Goal: Transaction & Acquisition: Purchase product/service

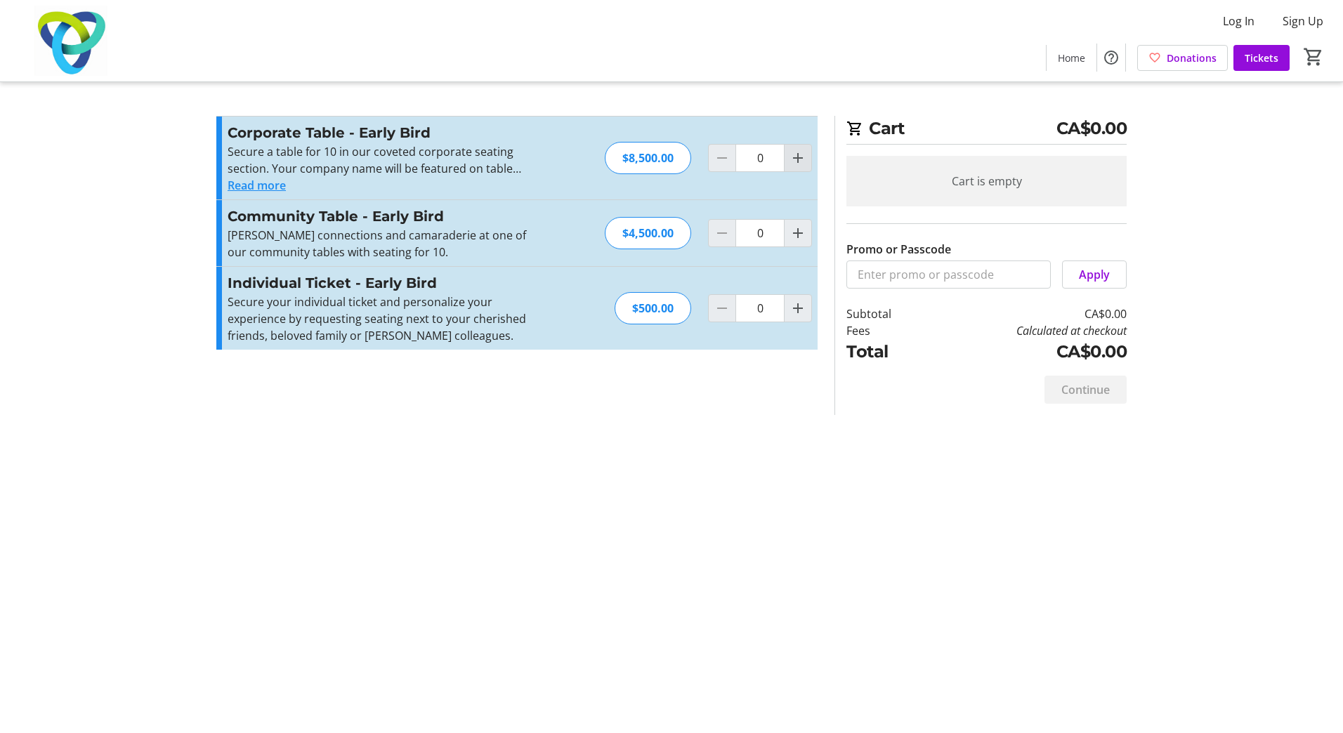
click at [799, 161] on mat-icon "Increment by one" at bounding box center [798, 158] width 17 height 17
type input "1"
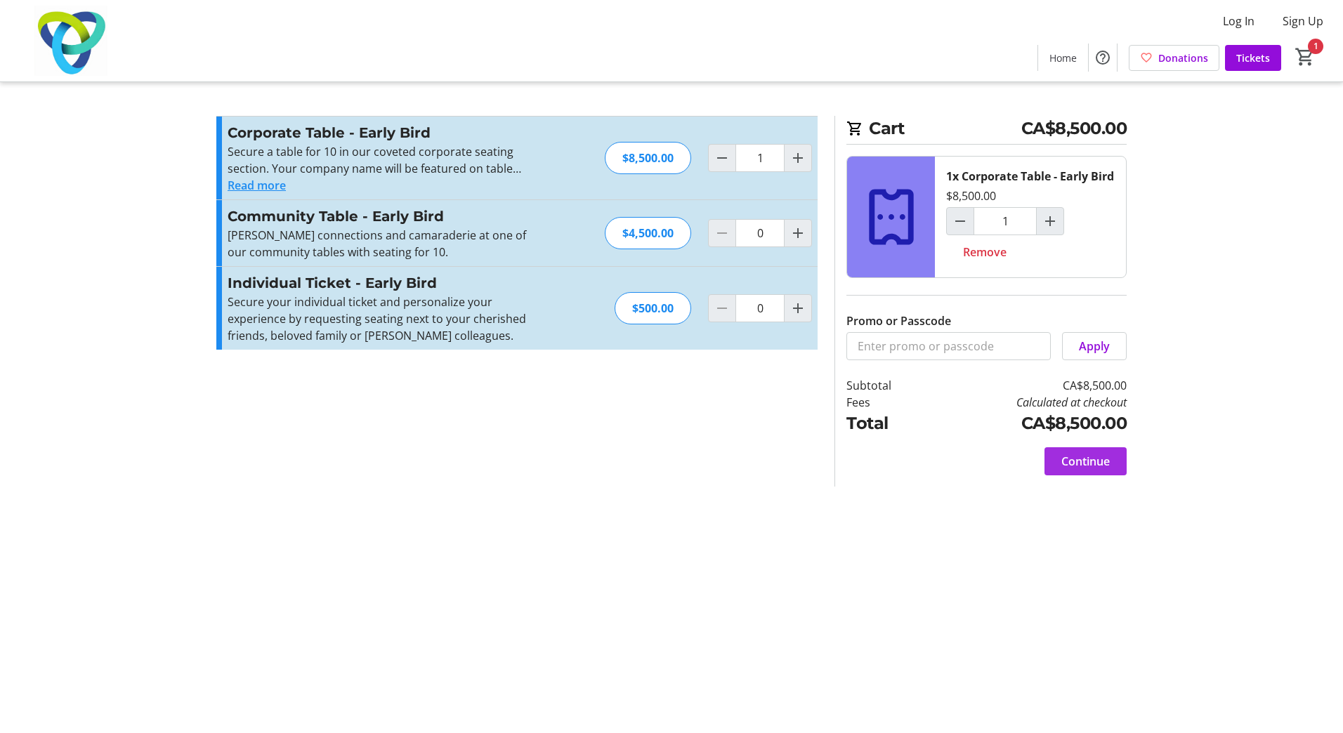
click at [1085, 470] on span "Continue" at bounding box center [1085, 461] width 48 height 17
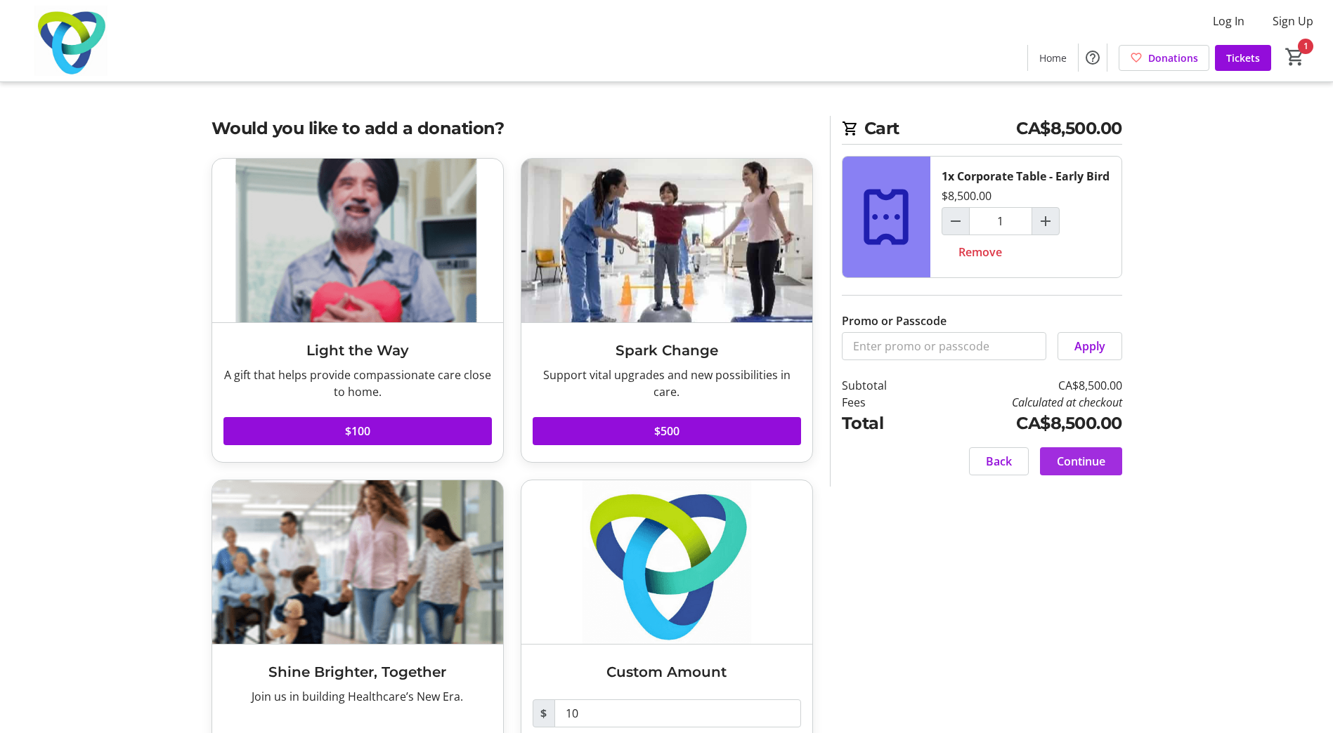
click at [1071, 470] on span "Continue" at bounding box center [1081, 461] width 48 height 17
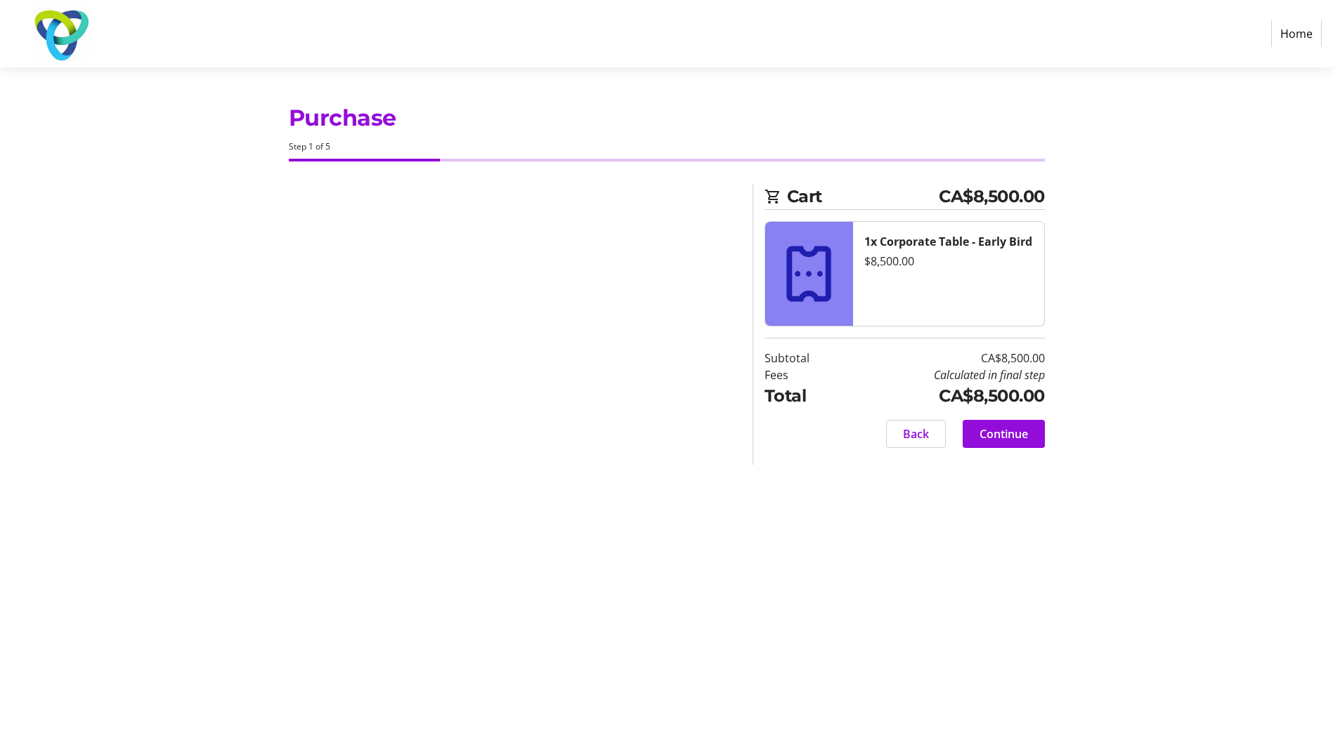
select select "CA"
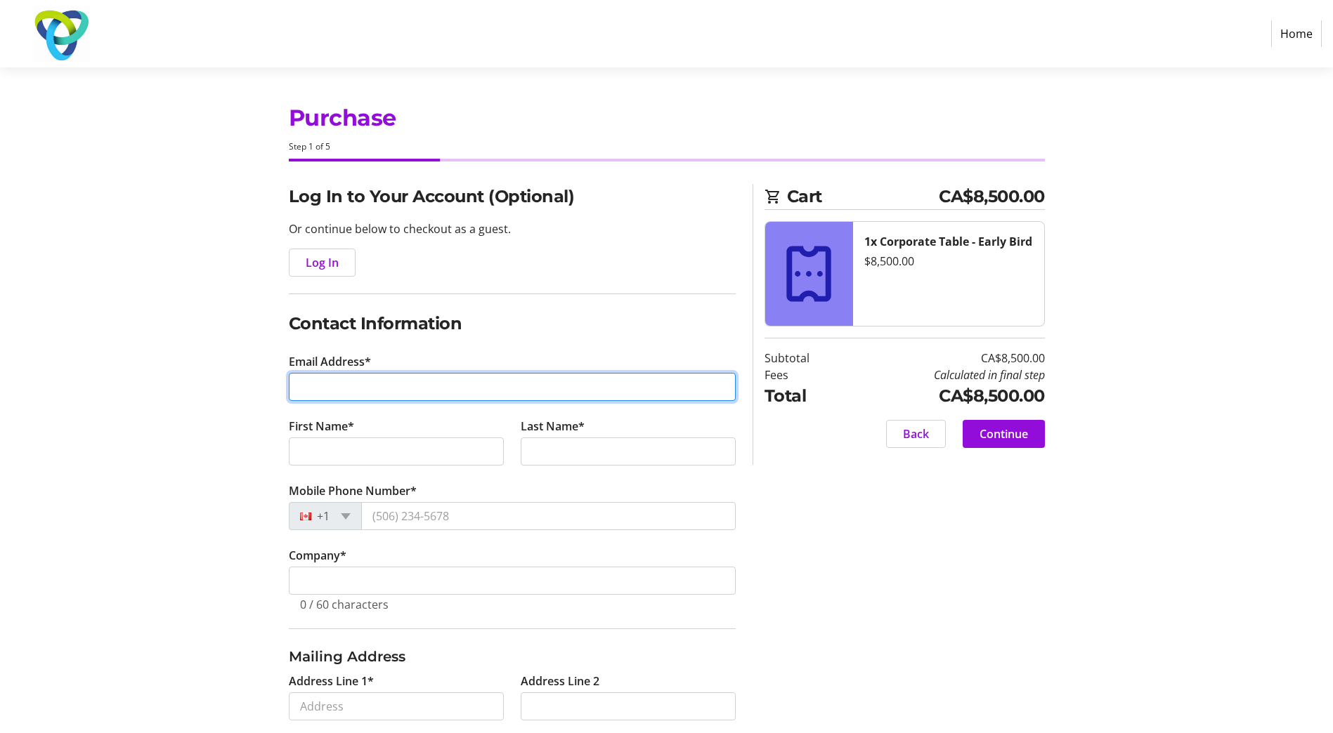
click at [343, 388] on input "Email Address*" at bounding box center [512, 387] width 447 height 28
type input "[PERSON_NAME][EMAIL_ADDRESS][PERSON_NAME][PERSON_NAME][DOMAIN_NAME]"
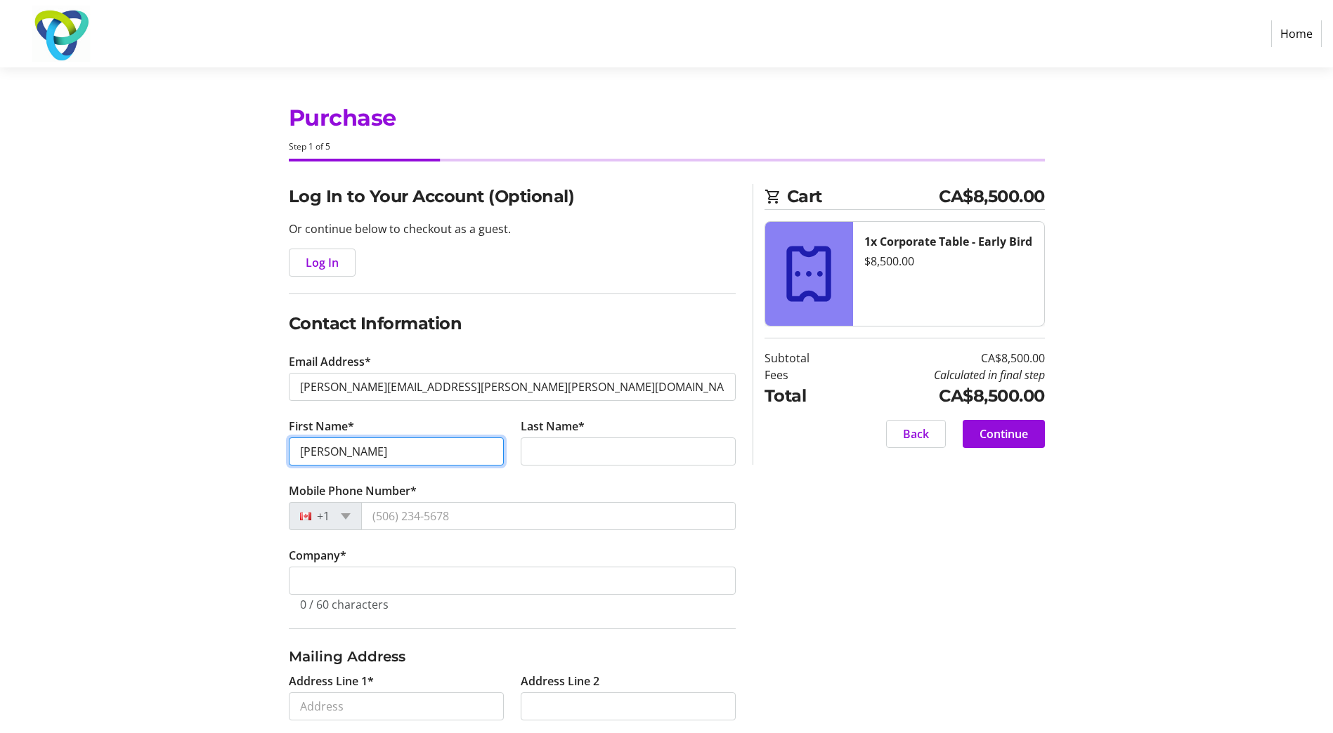
type input "[PERSON_NAME]"
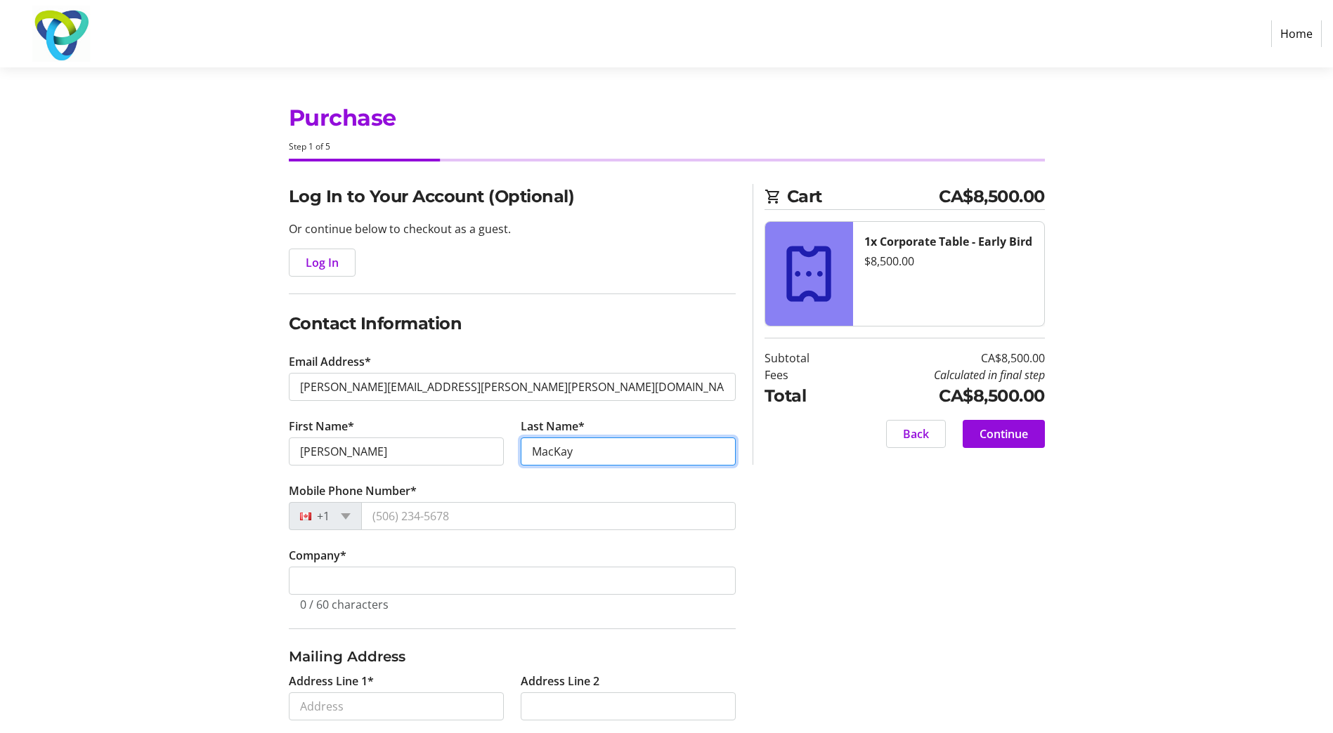
type input "MacKay"
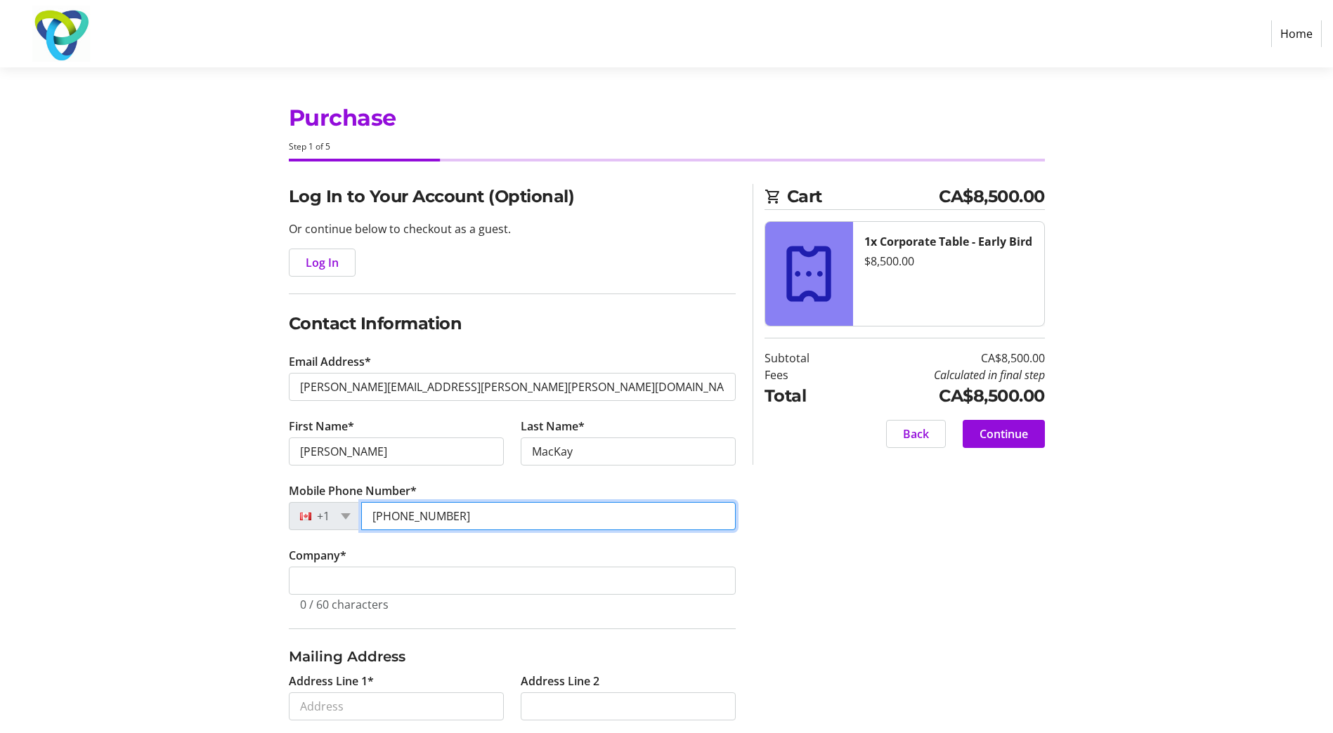
type input "[PHONE_NUMBER]"
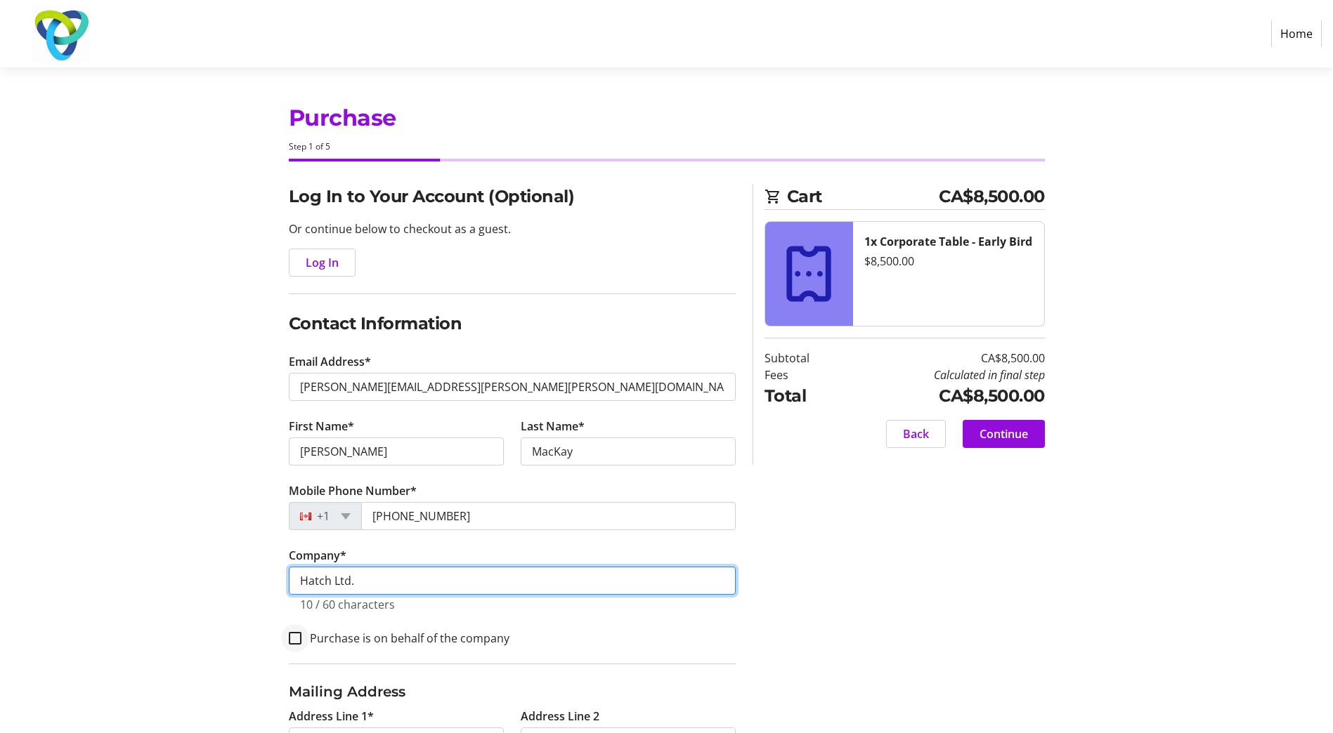
type input "Hatch Ltd."
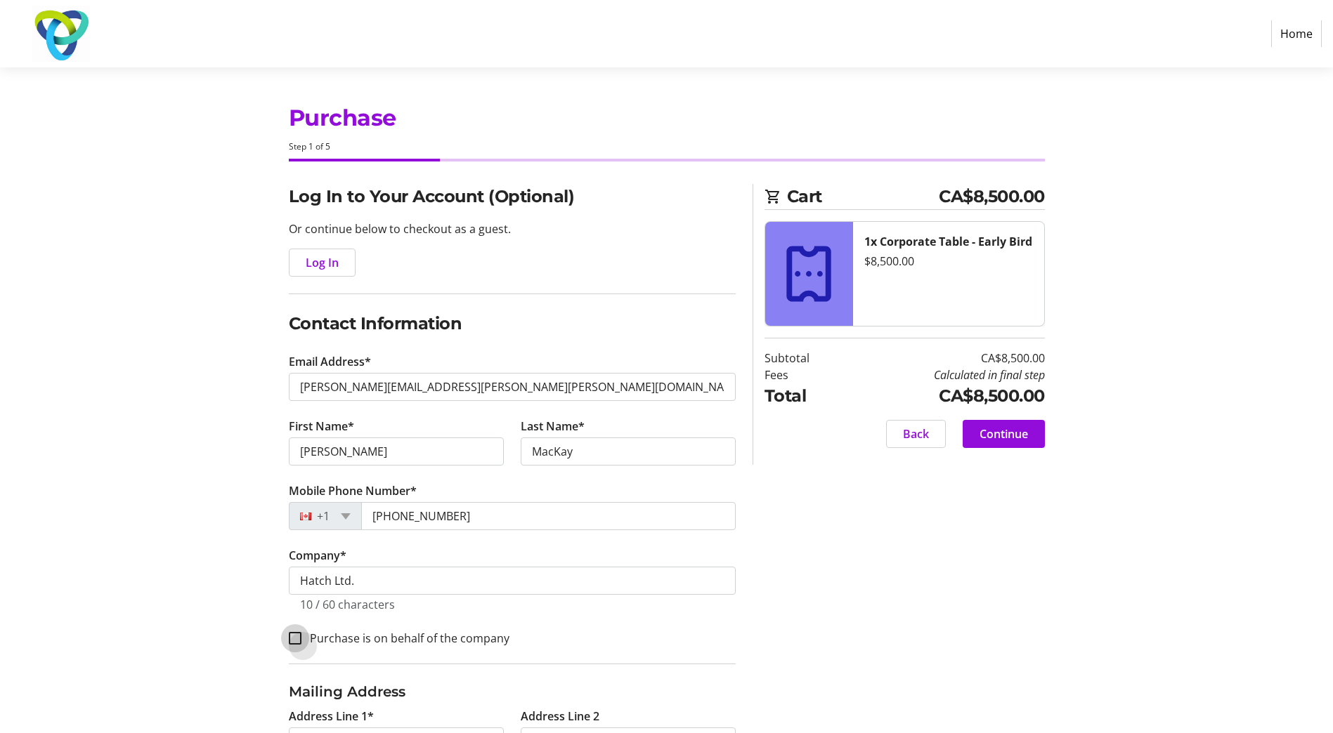
click at [298, 639] on input "Purchase is on behalf of the company" at bounding box center [295, 638] width 13 height 13
checkbox input "true"
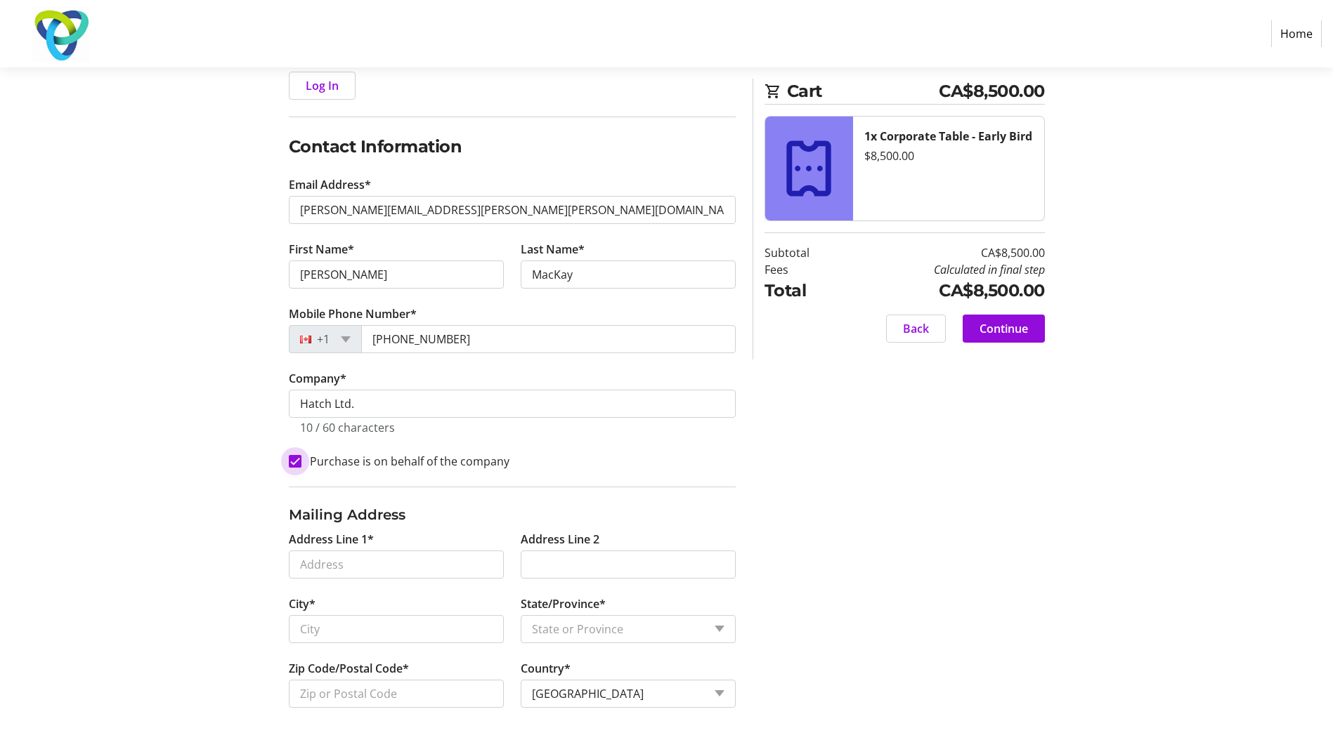
scroll to position [185, 0]
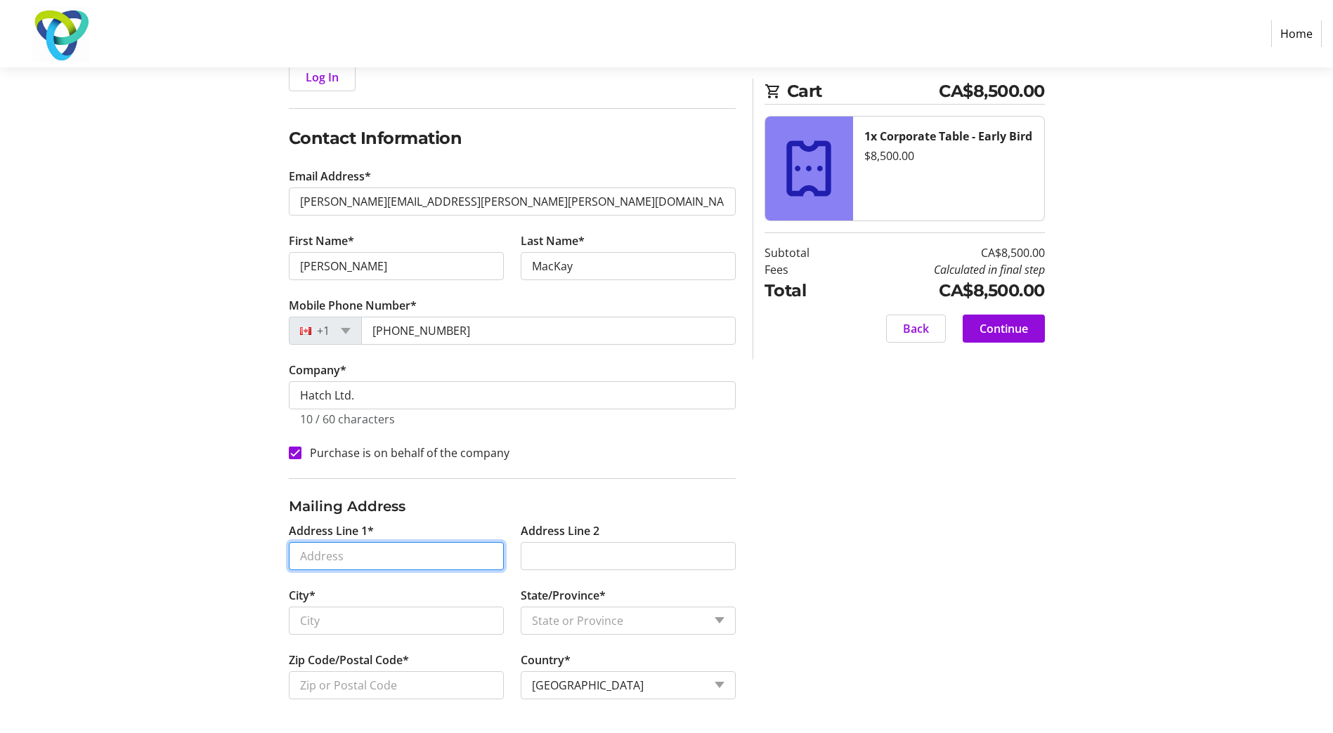
click at [339, 560] on input "Address Line 1*" at bounding box center [396, 556] width 215 height 28
type input "[STREET_ADDRESS][PERSON_NAME]"
type input "[GEOGRAPHIC_DATA]"
select select "ON"
type input "L5K 2R7"
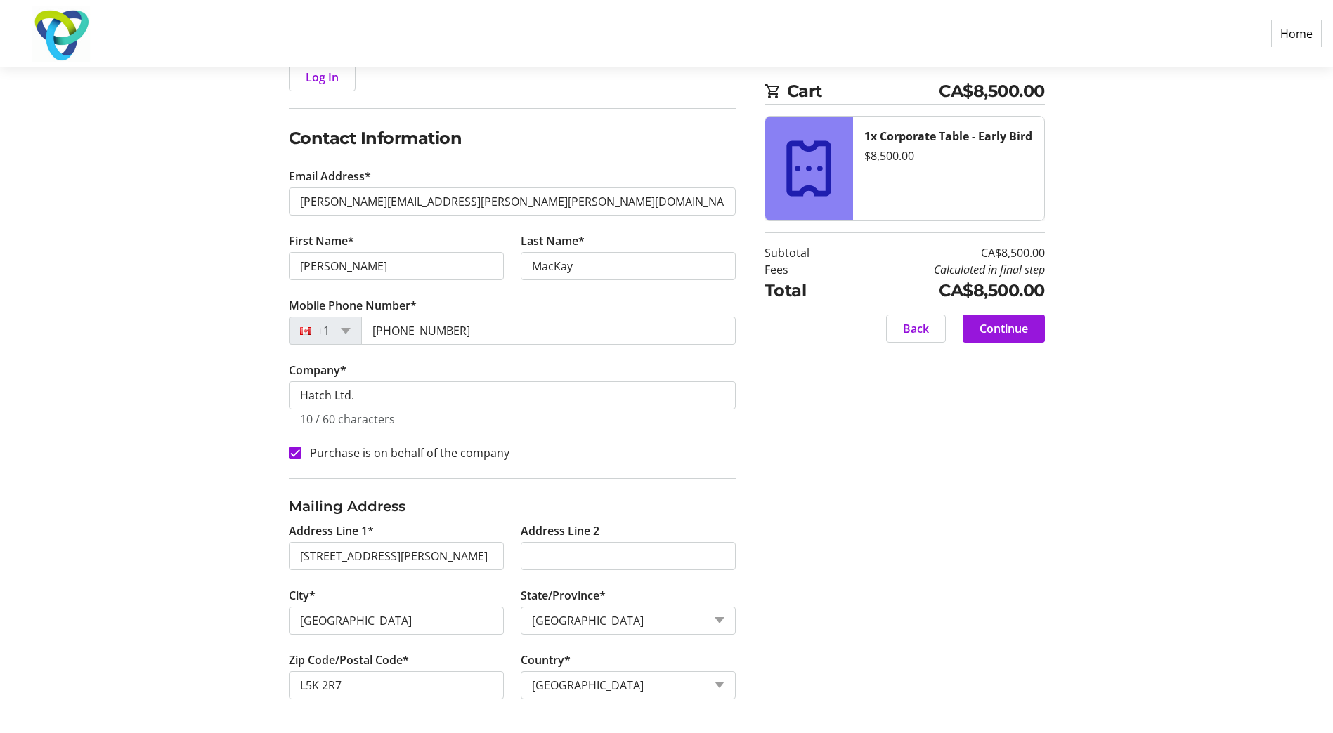
click at [1014, 329] on span "Continue" at bounding box center [1003, 328] width 48 height 17
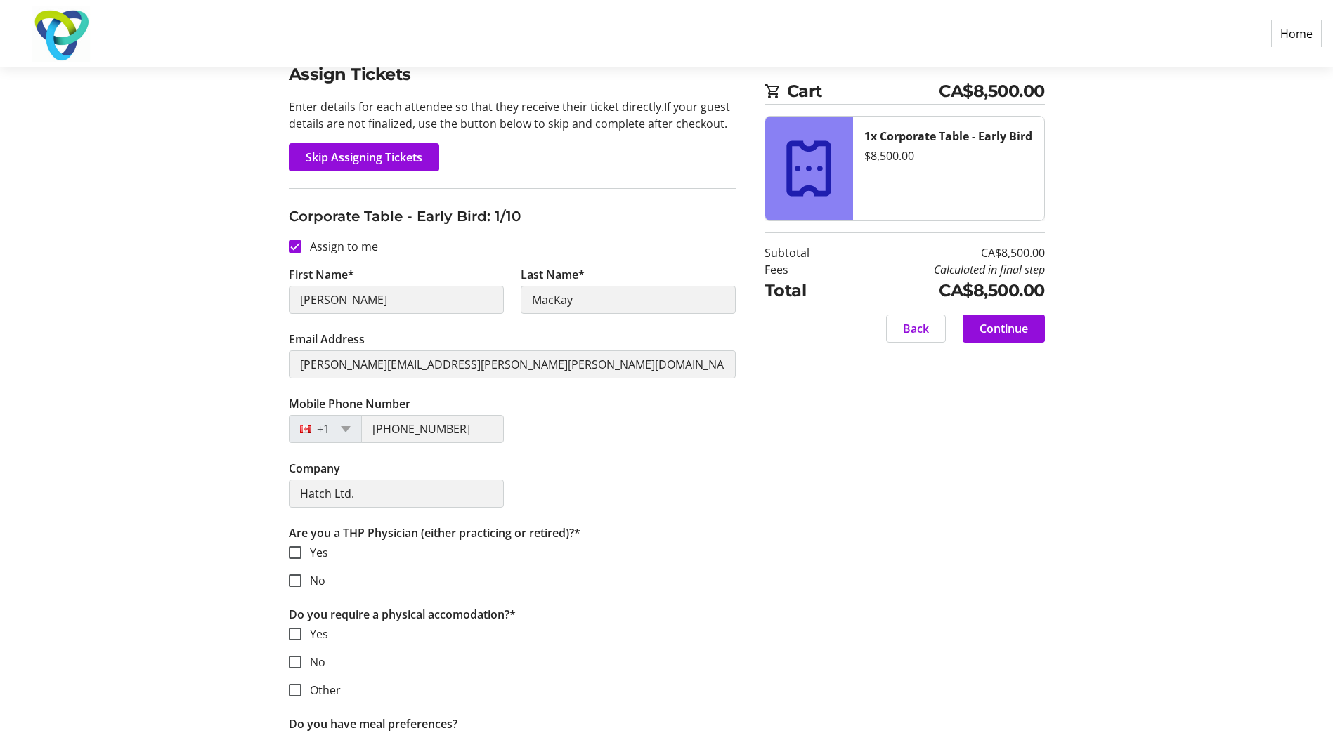
scroll to position [140, 0]
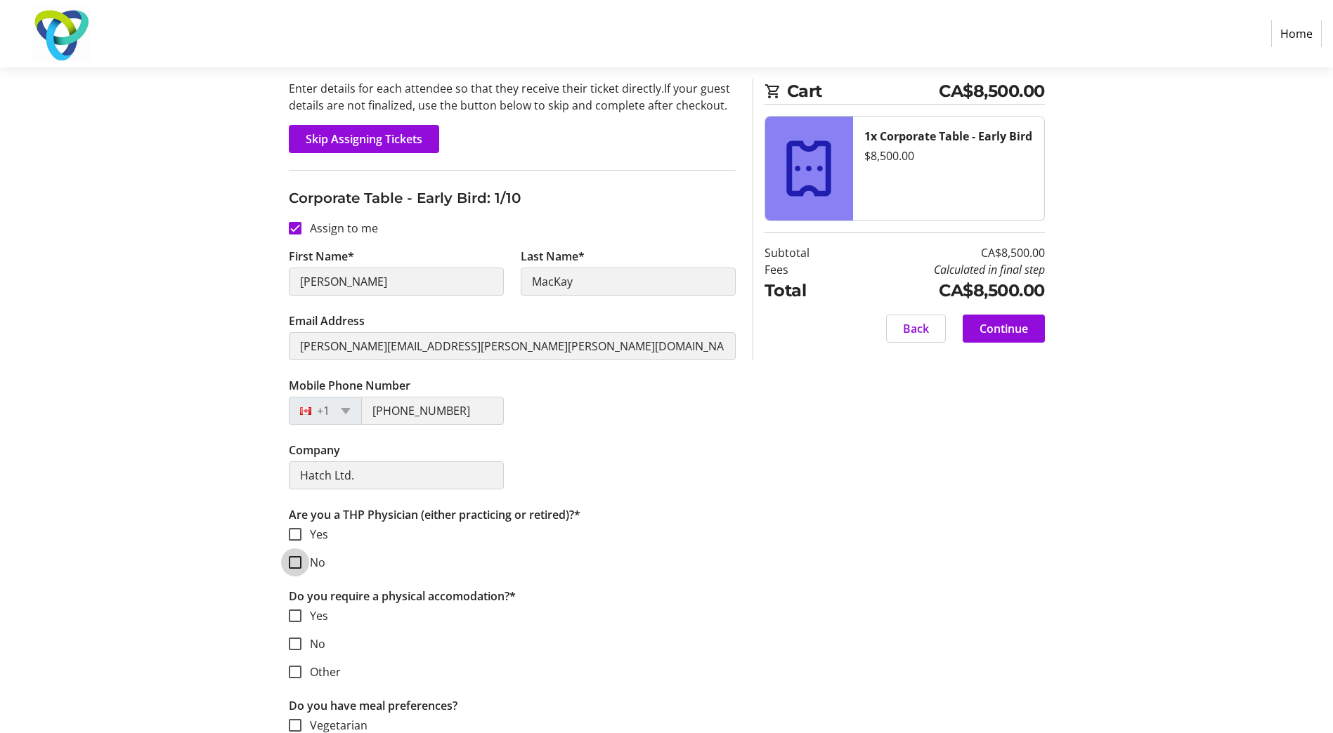
click at [289, 563] on input "No" at bounding box center [295, 562] width 13 height 13
checkbox input "true"
click at [297, 643] on input "No" at bounding box center [295, 644] width 13 height 13
checkbox input "true"
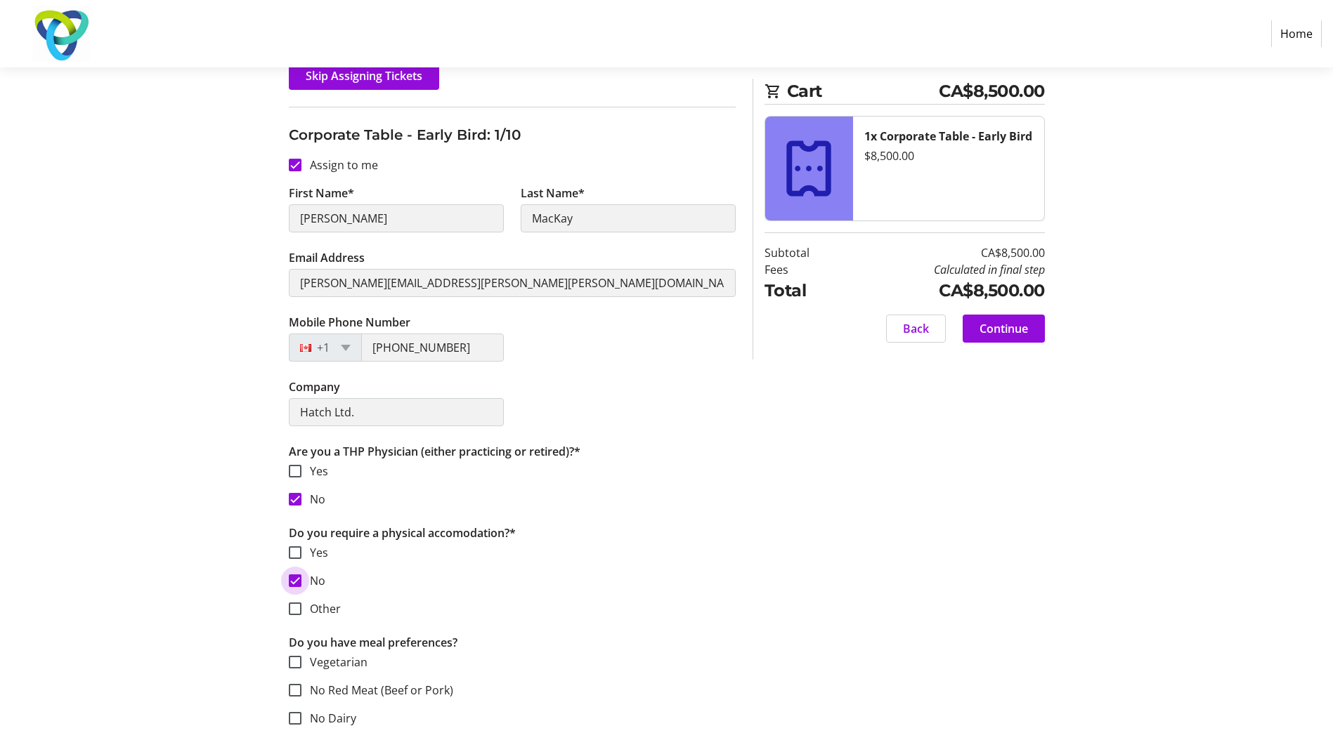
scroll to position [70, 0]
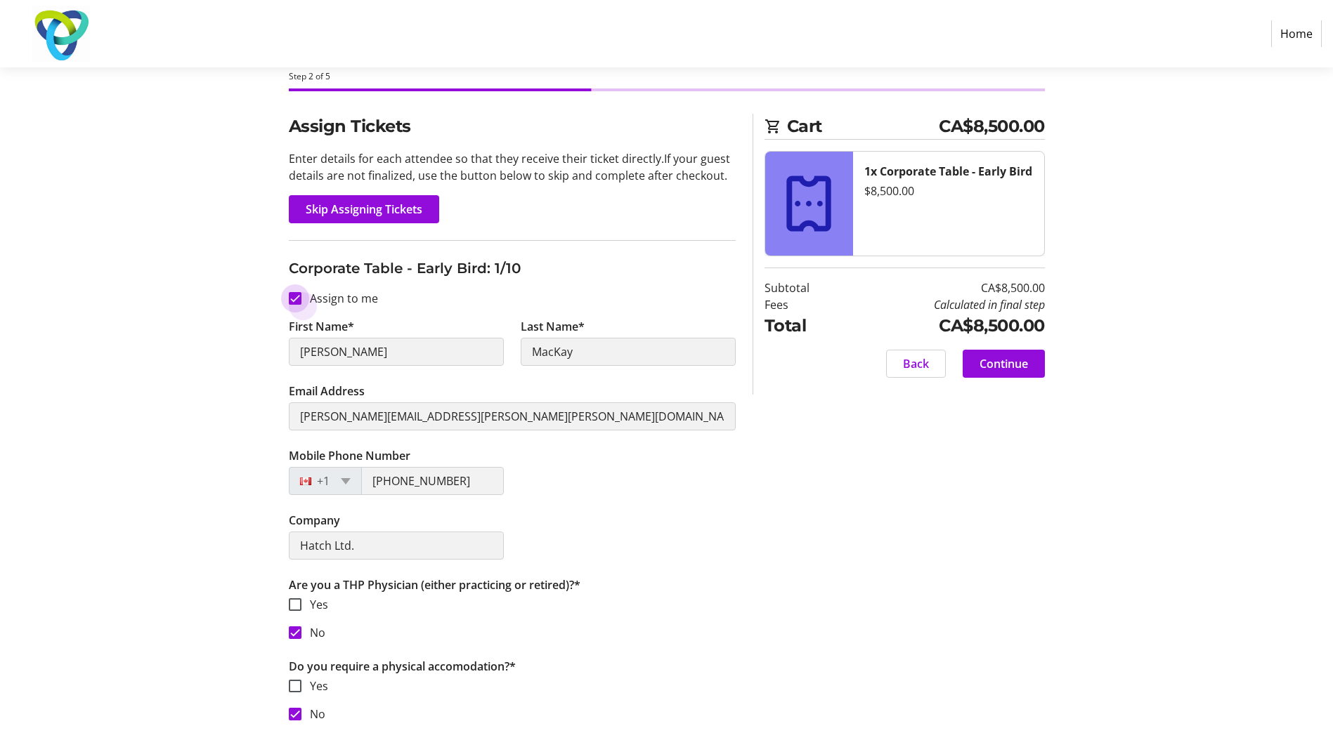
click at [300, 295] on input "Assign to me" at bounding box center [295, 298] width 13 height 13
checkbox input "false"
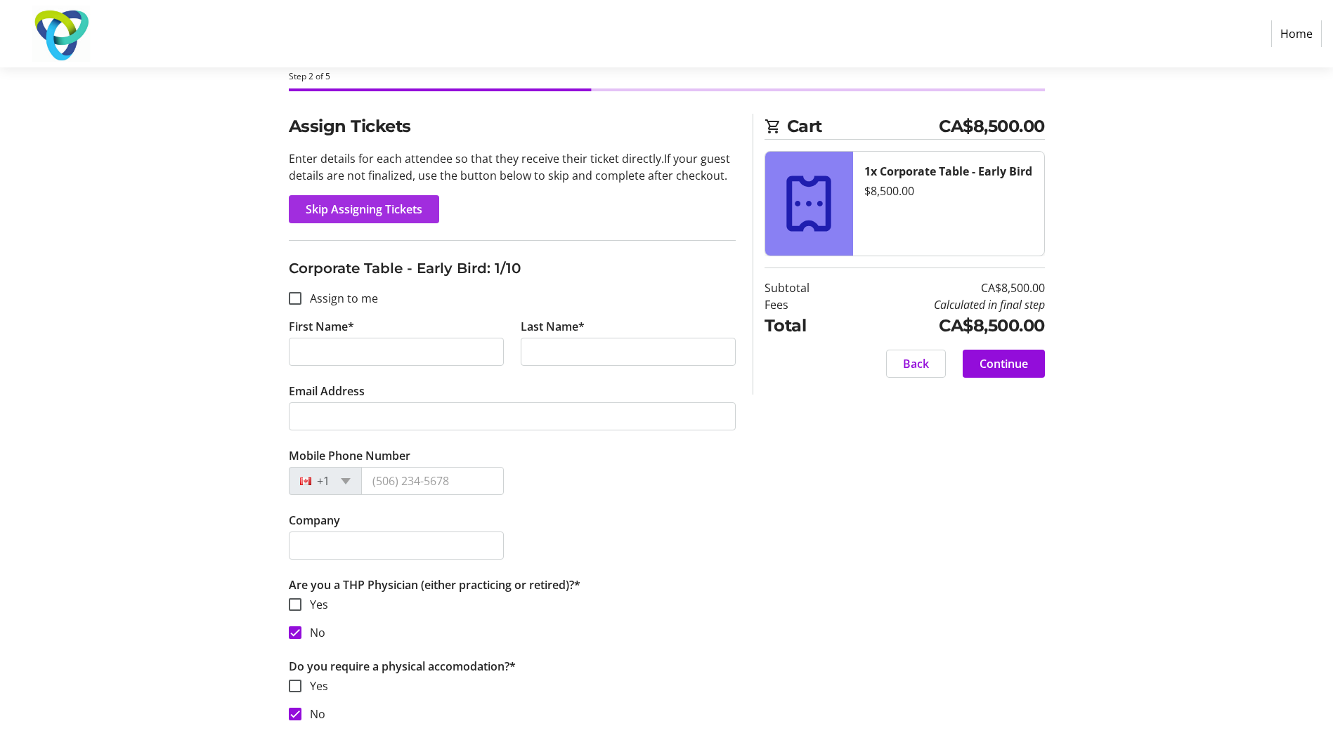
click at [349, 216] on span "Skip Assigning Tickets" at bounding box center [364, 209] width 117 height 17
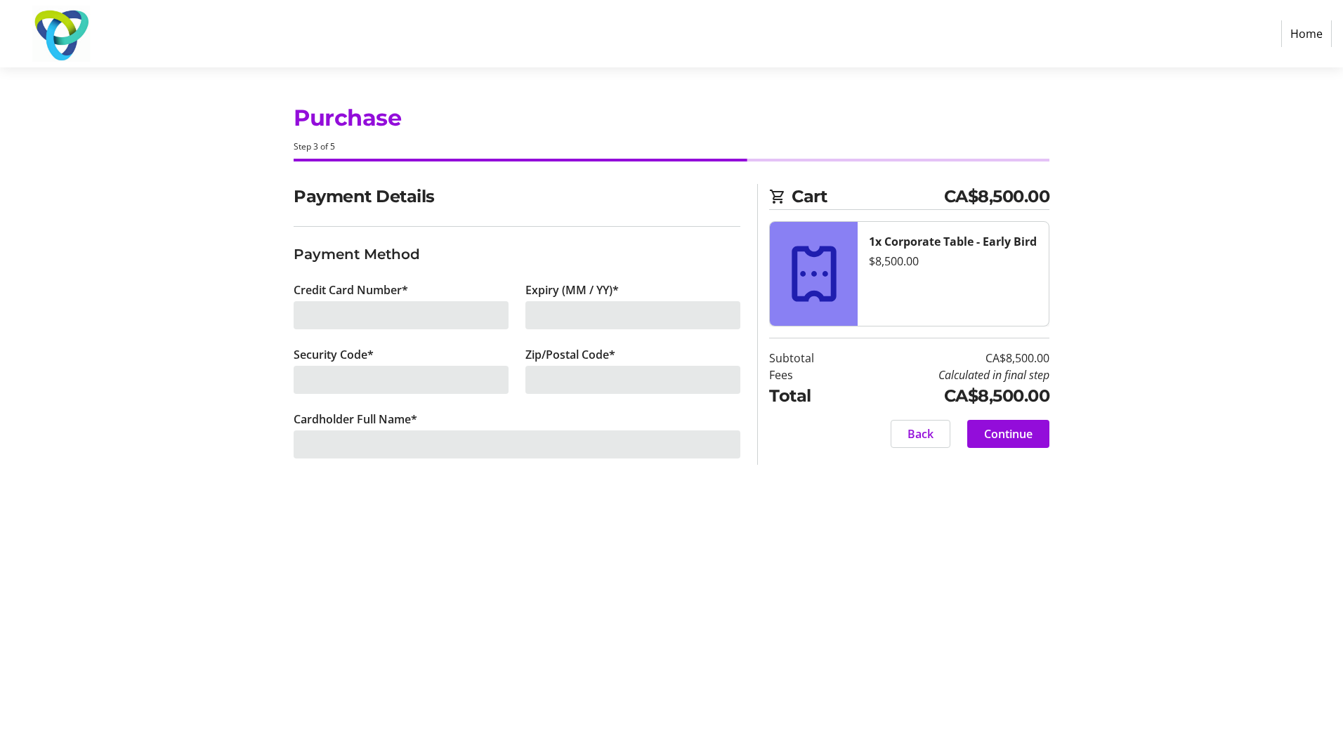
click at [346, 317] on div at bounding box center [401, 315] width 215 height 28
click at [349, 380] on div at bounding box center [401, 380] width 215 height 28
click at [384, 346] on div "Credit Card Number*" at bounding box center [401, 314] width 232 height 65
click at [348, 318] on div at bounding box center [401, 315] width 215 height 28
click at [552, 318] on div at bounding box center [632, 315] width 215 height 28
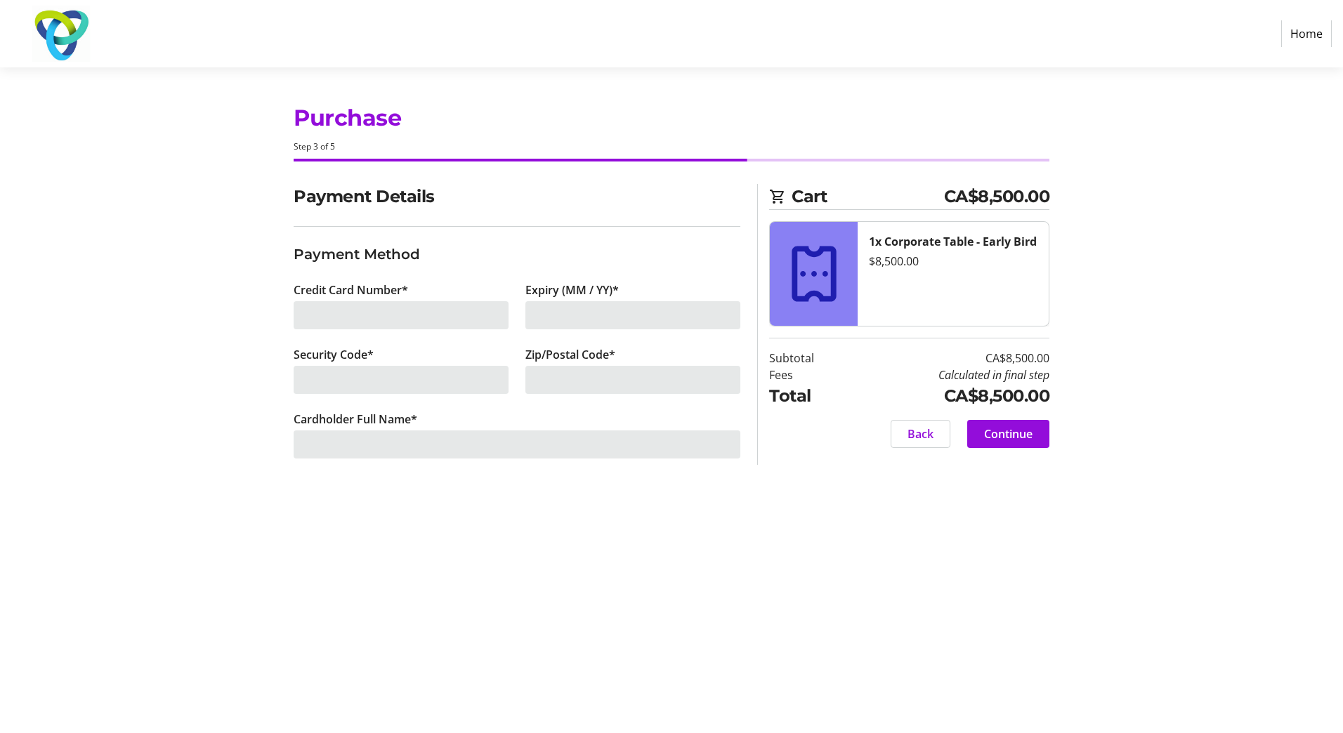
click at [327, 314] on div at bounding box center [401, 315] width 215 height 28
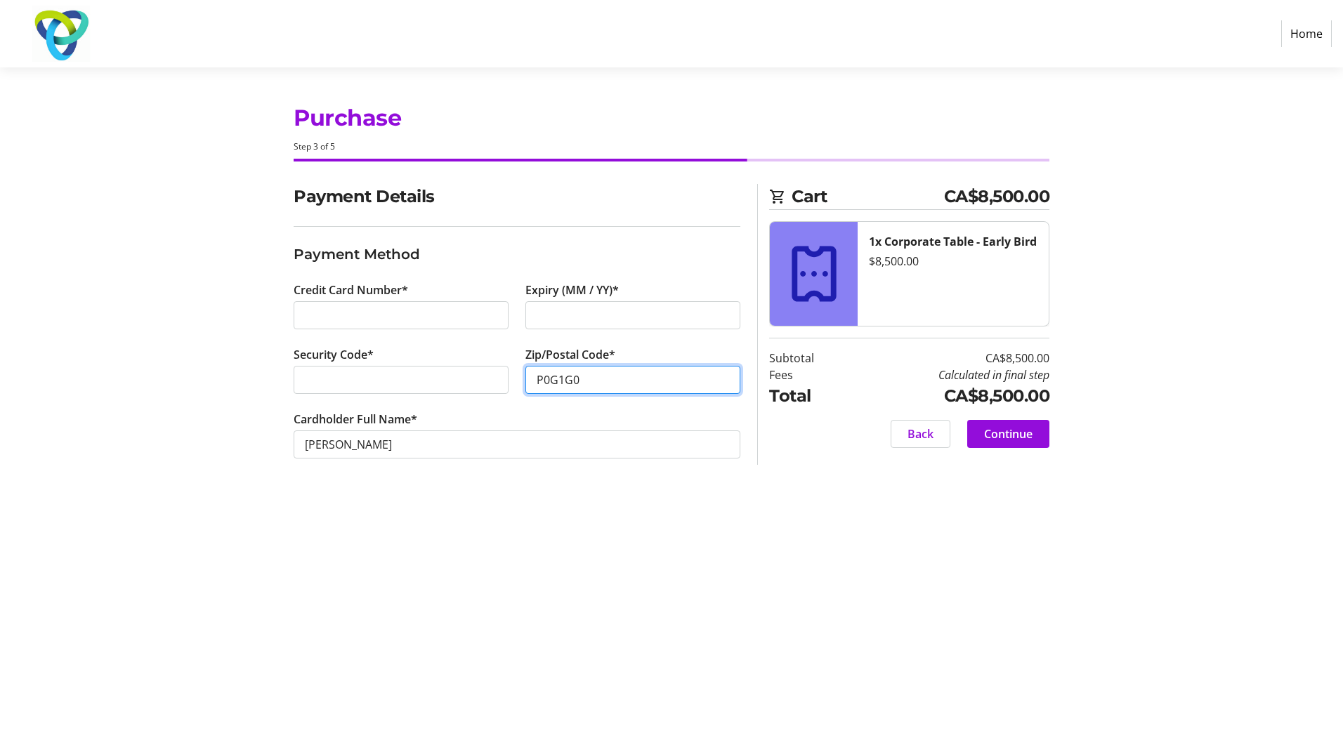
type input "P0G1G0"
click at [1019, 437] on span "Continue" at bounding box center [1008, 434] width 48 height 17
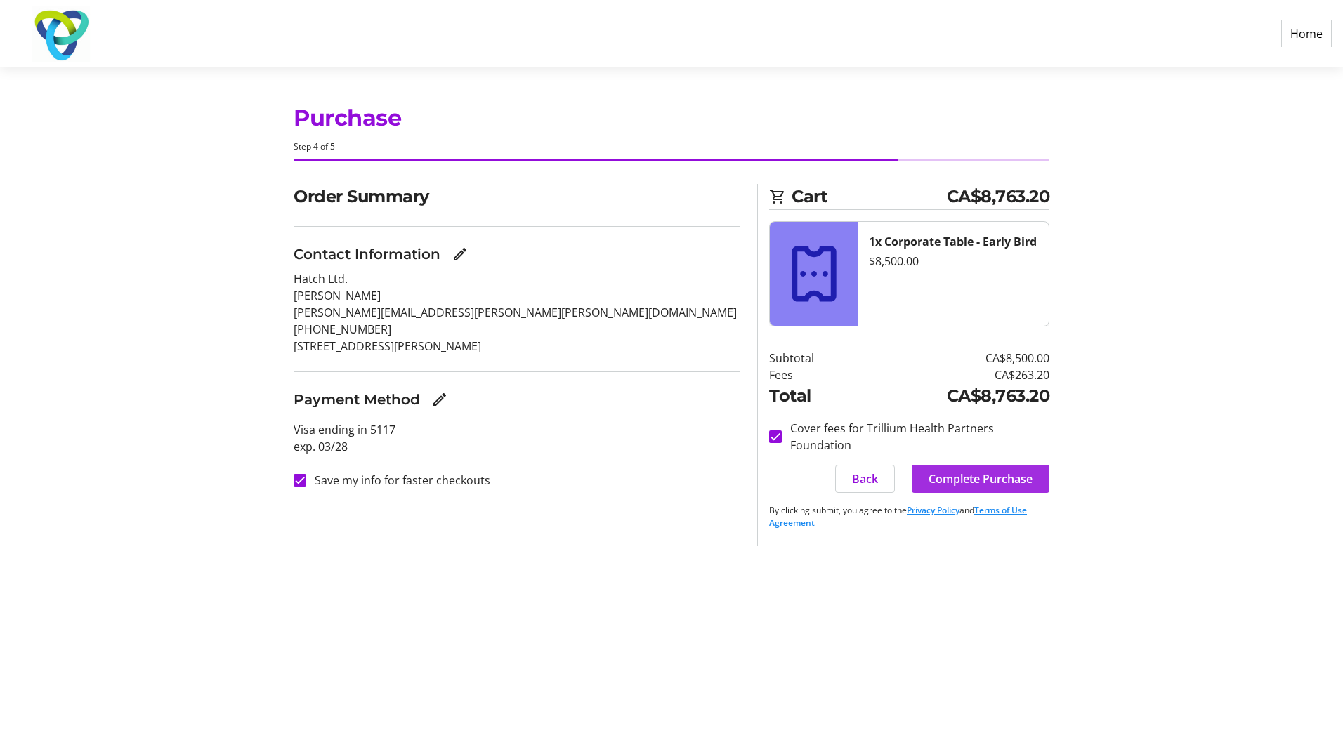
click at [989, 481] on span "Complete Purchase" at bounding box center [981, 479] width 104 height 17
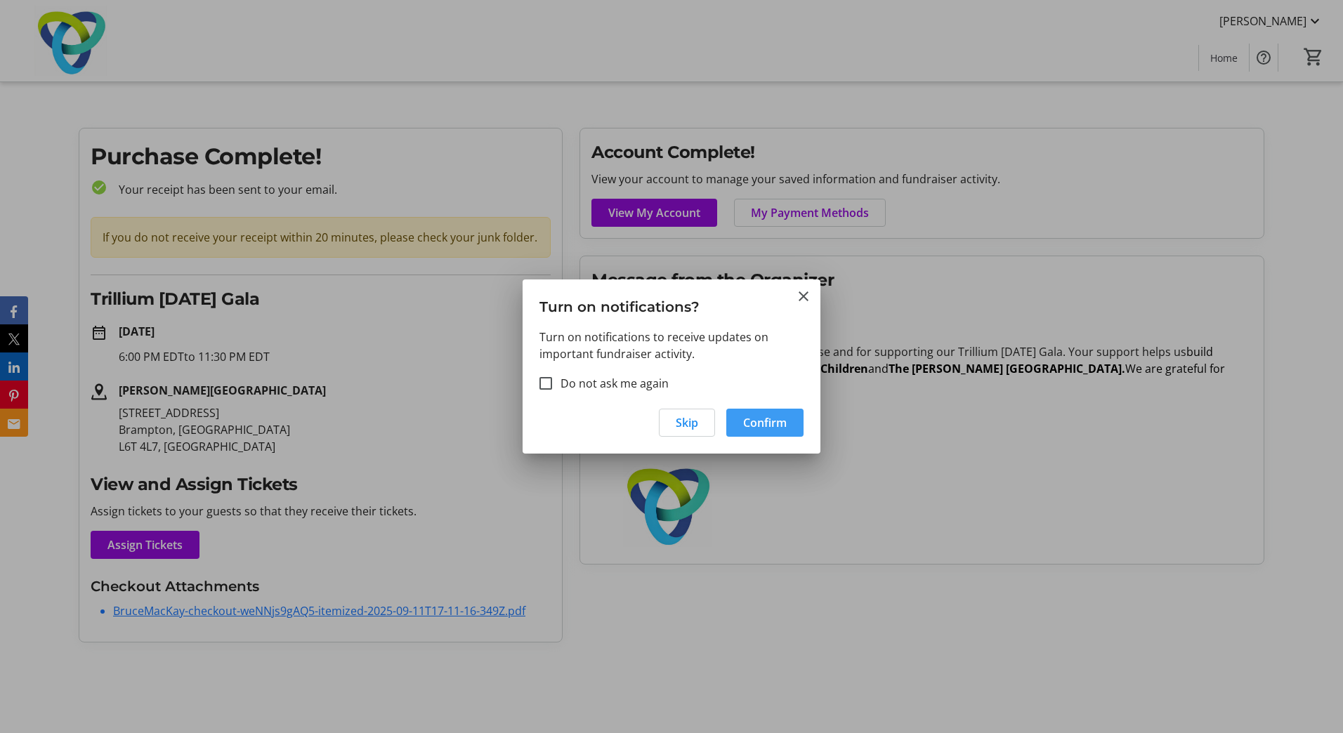
click at [775, 424] on span "Confirm" at bounding box center [765, 422] width 44 height 17
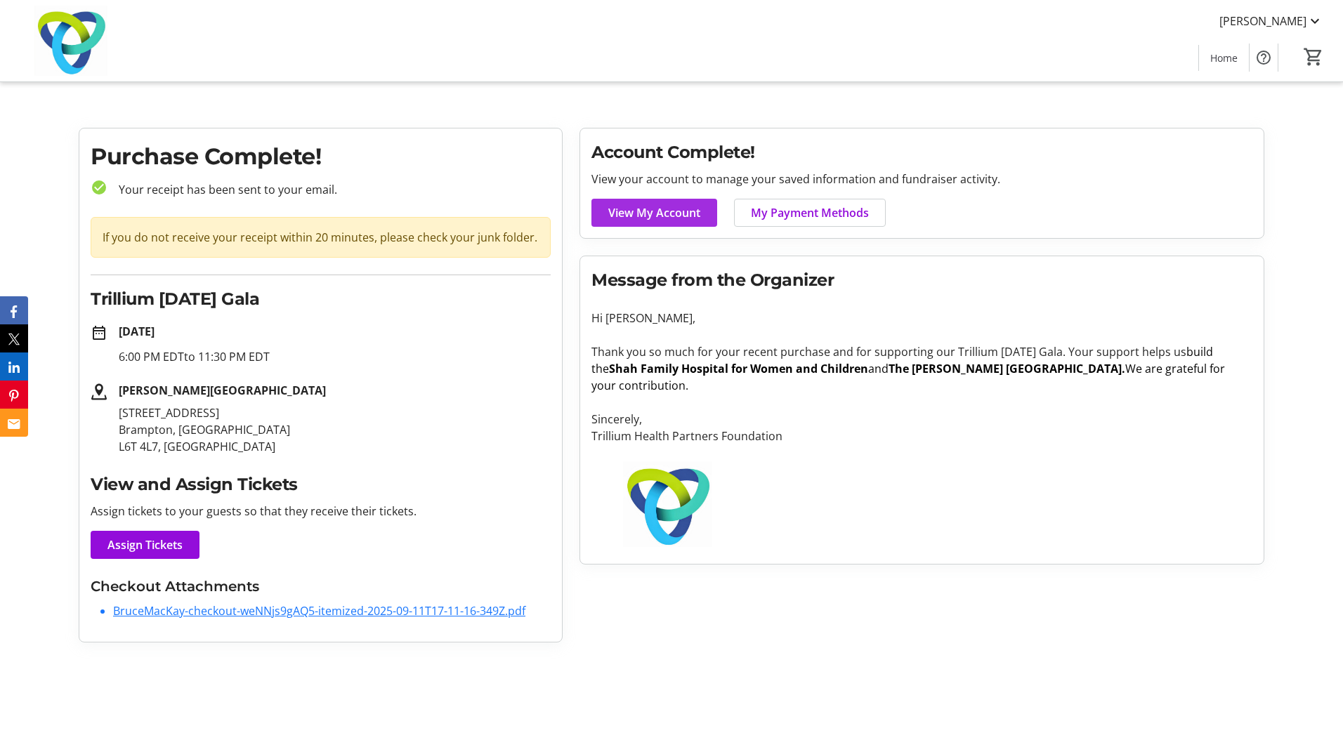
click at [659, 214] on span "View My Account" at bounding box center [654, 212] width 92 height 17
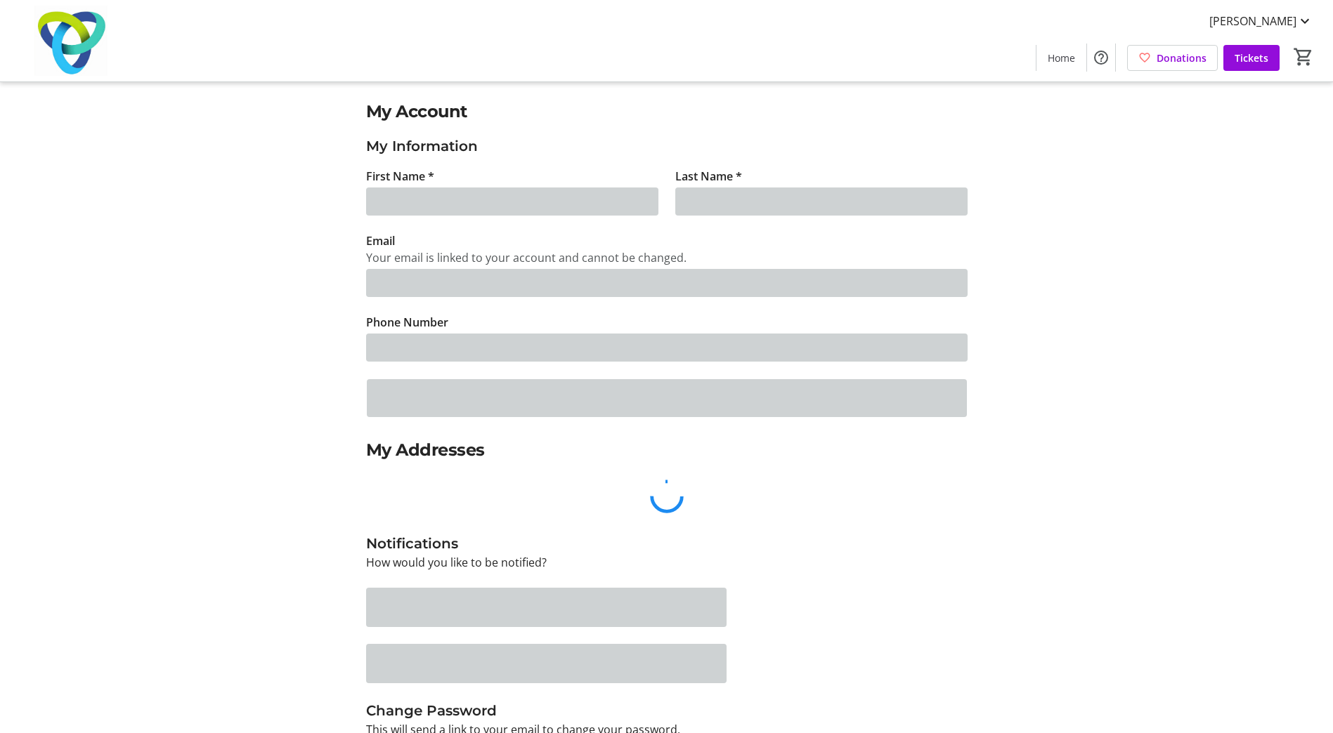
type input "[PERSON_NAME]"
type input "MacKay"
type input "[PERSON_NAME][EMAIL_ADDRESS][PERSON_NAME][PERSON_NAME][DOMAIN_NAME]"
type input "[PHONE_NUMBER]"
